Goal: Task Accomplishment & Management: Use online tool/utility

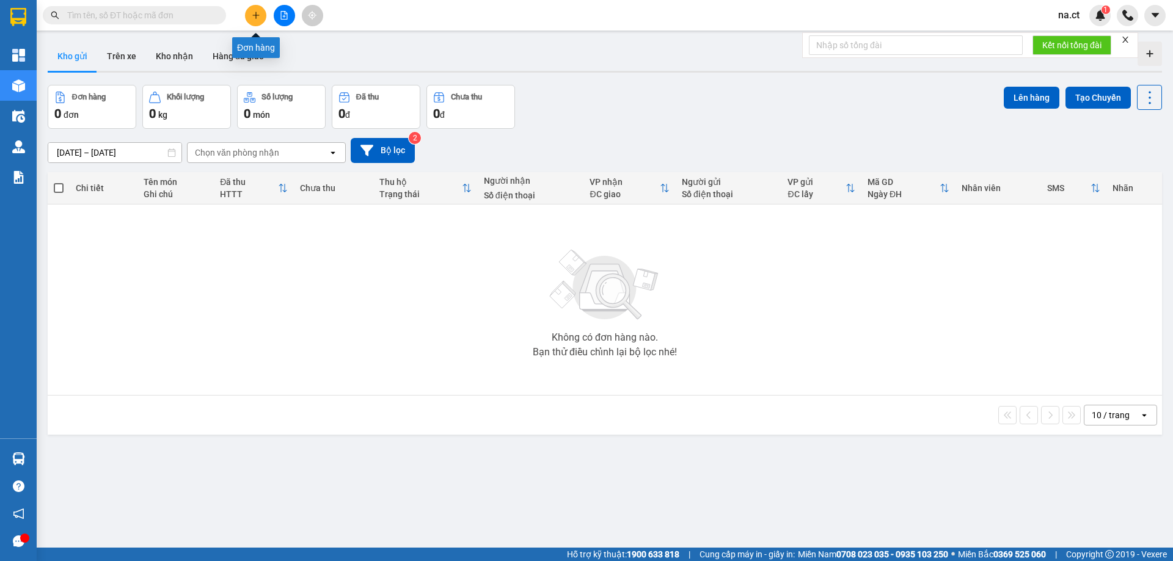
click at [258, 17] on icon "plus" at bounding box center [256, 15] width 9 height 9
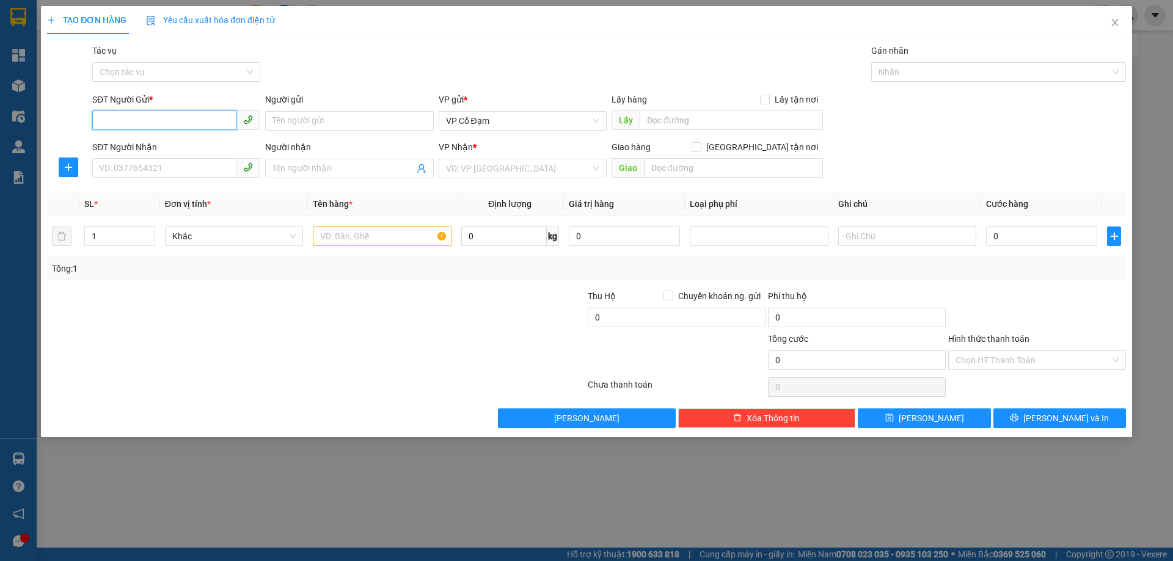
click at [142, 119] on input "SĐT Người Gửi *" at bounding box center [164, 121] width 144 height 20
click at [135, 114] on input "SĐT Người Gửi *" at bounding box center [164, 121] width 144 height 20
type input "0966367128"
click at [122, 167] on input "SĐT Người Nhận" at bounding box center [164, 168] width 144 height 20
click at [505, 163] on div "VD: VP [GEOGRAPHIC_DATA]" at bounding box center [523, 169] width 168 height 20
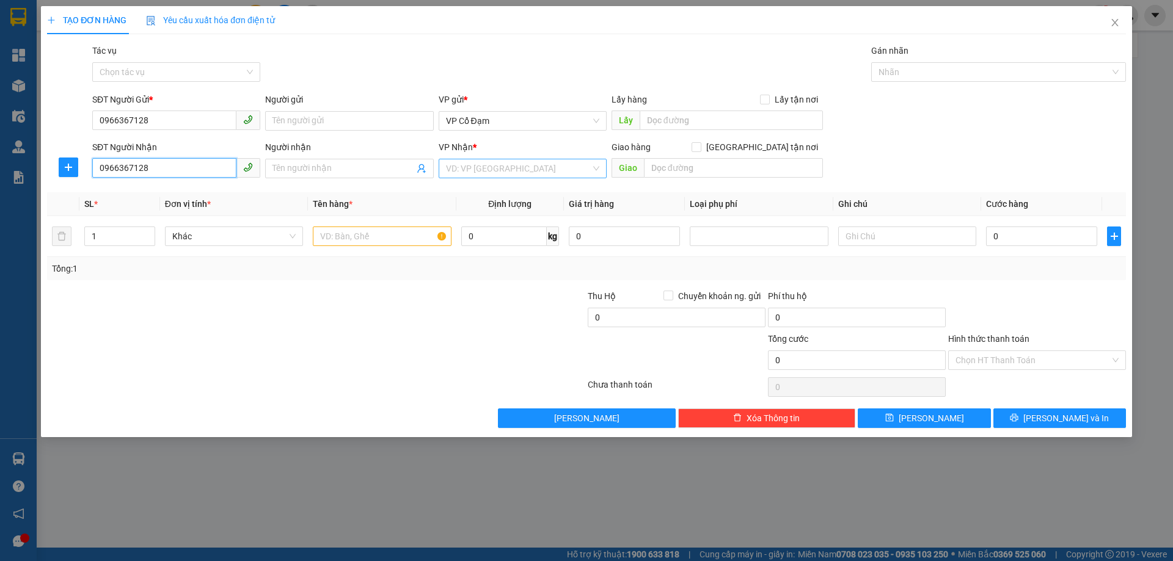
type input "0966367128"
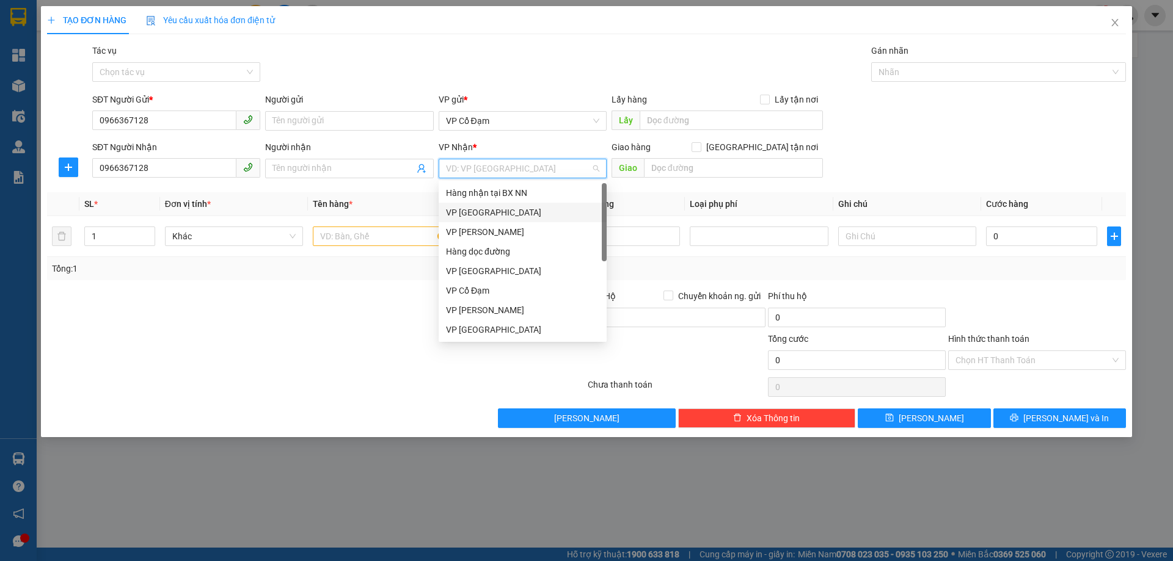
click at [466, 210] on div "VP [GEOGRAPHIC_DATA]" at bounding box center [522, 212] width 153 height 13
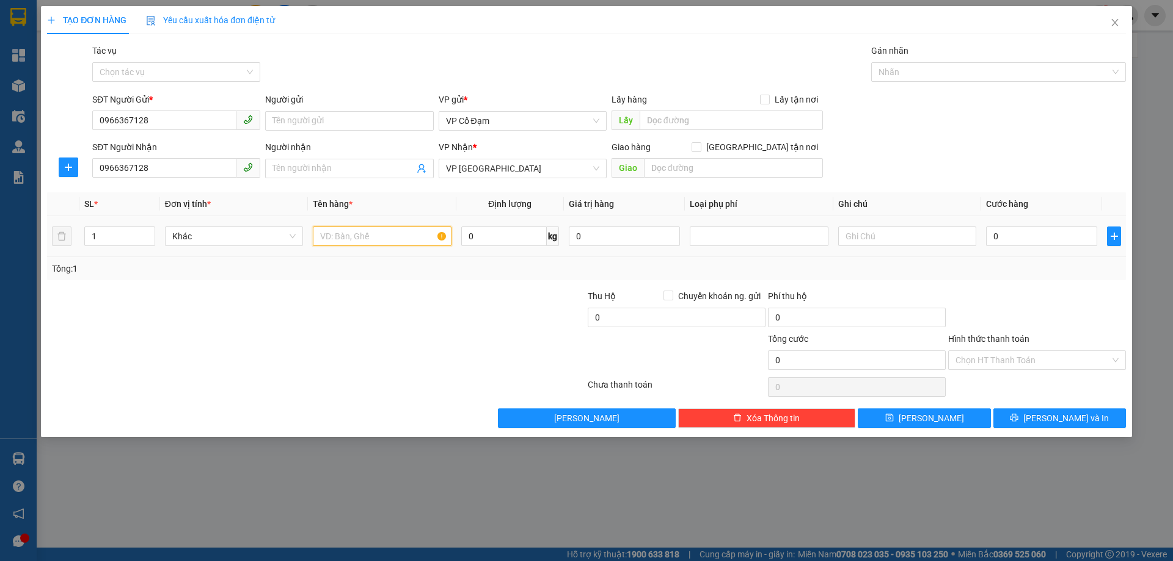
click at [360, 239] on input "text" at bounding box center [382, 237] width 138 height 20
type input "1"
click at [180, 70] on input "Tác vụ" at bounding box center [172, 72] width 145 height 18
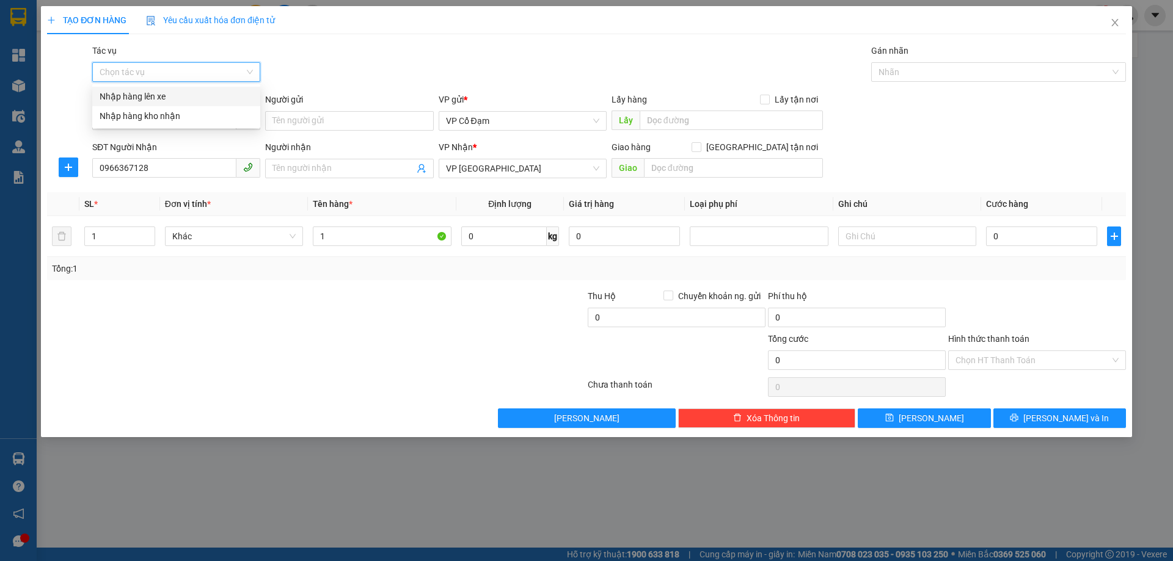
click at [134, 99] on div "Nhập hàng lên xe" at bounding box center [176, 96] width 153 height 13
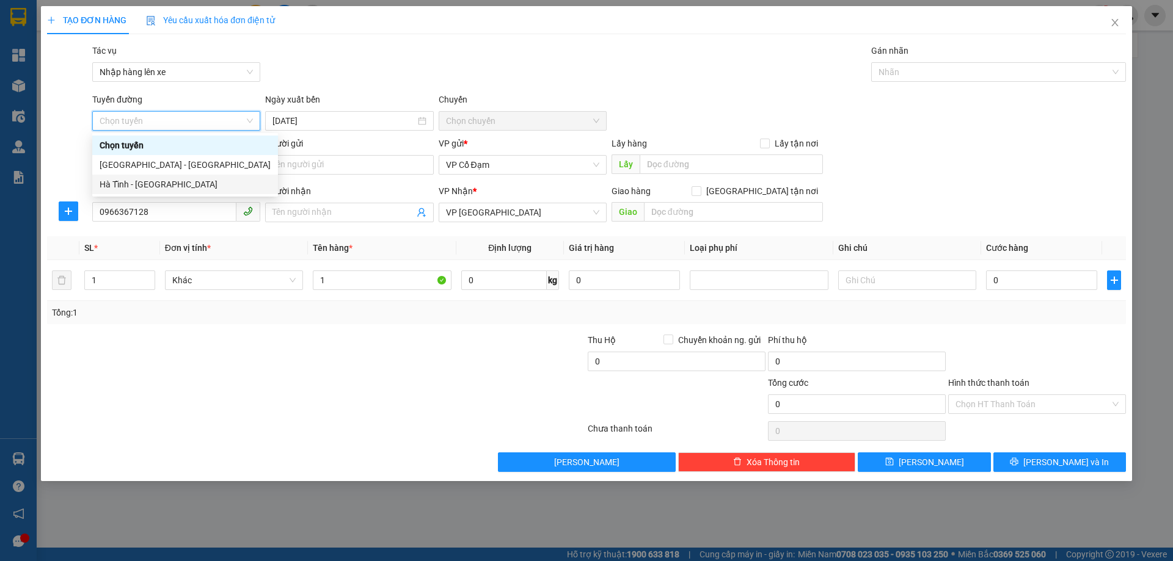
click at [113, 183] on div "Hà Tĩnh - [GEOGRAPHIC_DATA]" at bounding box center [185, 184] width 171 height 13
type input "[DATE]"
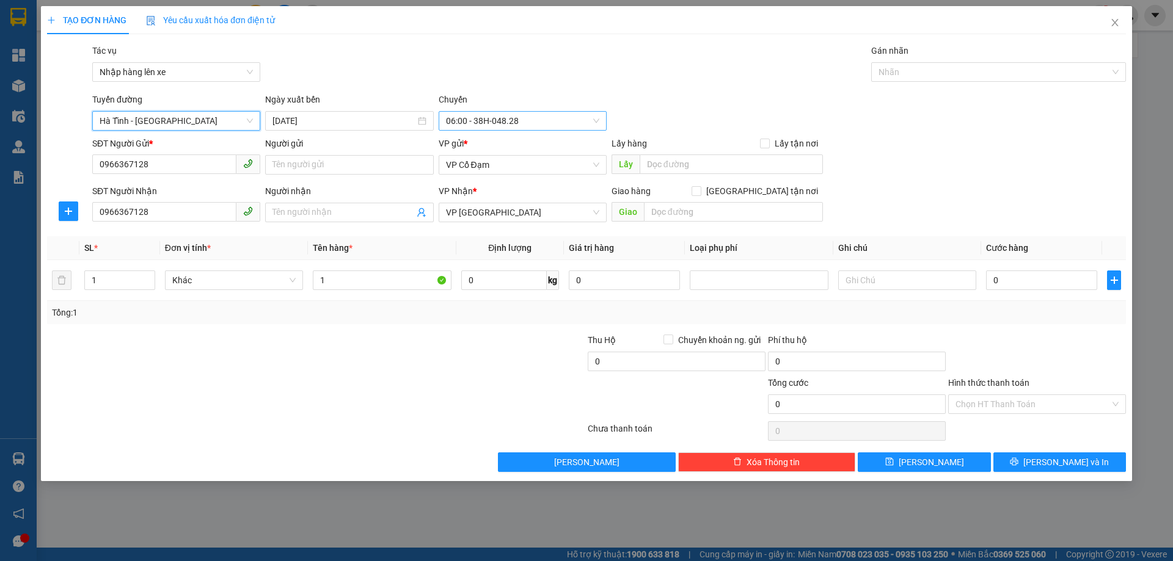
click at [519, 118] on span "06:00 - 38H-048.28" at bounding box center [522, 121] width 153 height 18
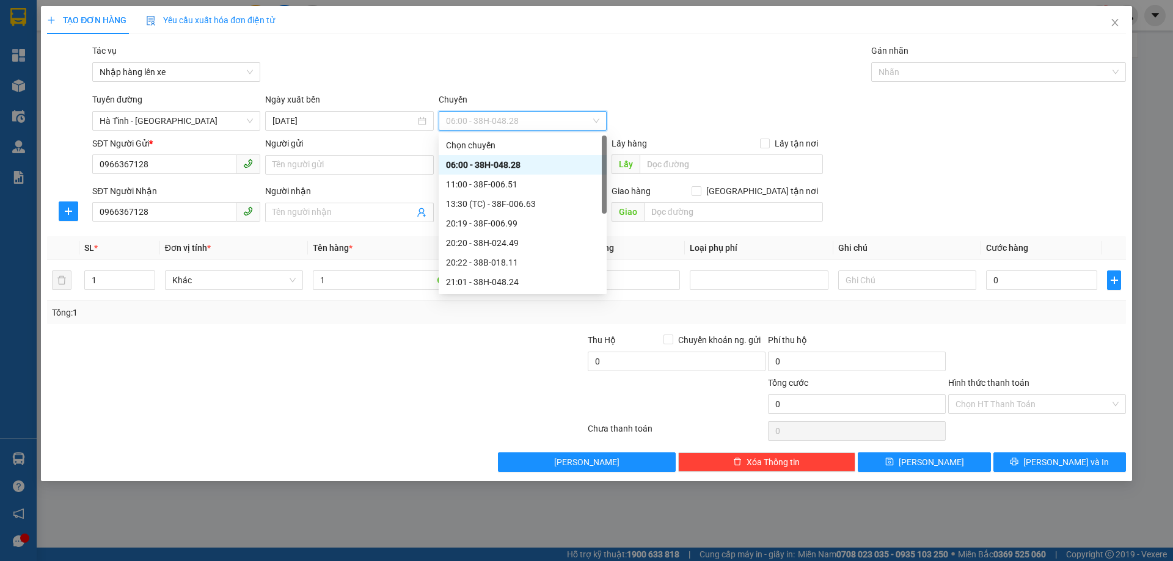
click at [512, 162] on div "06:00 - 38H-048.28" at bounding box center [522, 164] width 153 height 13
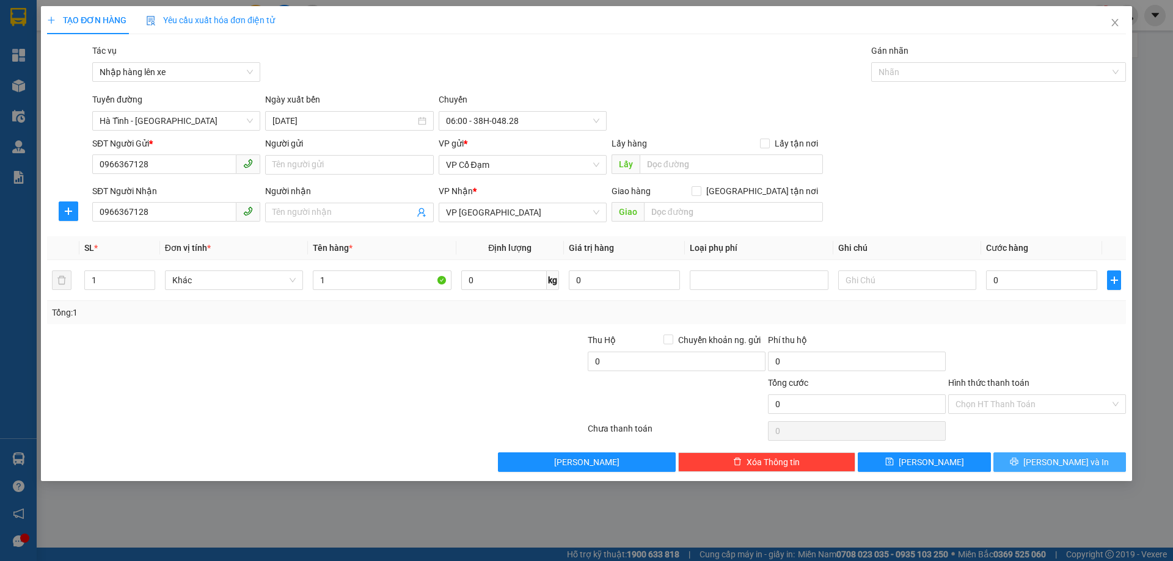
drag, startPoint x: 1057, startPoint y: 462, endPoint x: 1054, endPoint y: 450, distance: 12.6
click at [1057, 462] on span "[PERSON_NAME] và In" at bounding box center [1066, 462] width 86 height 13
